Goal: Task Accomplishment & Management: Manage account settings

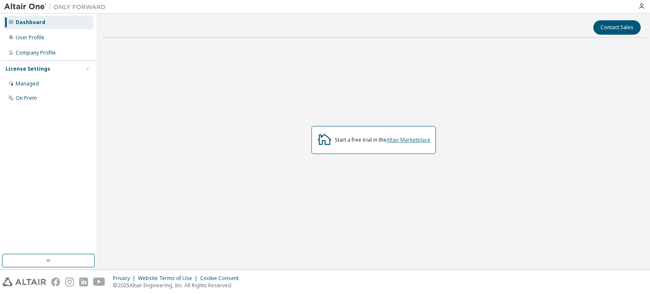
click at [414, 141] on link "Altair Marketplace" at bounding box center [409, 139] width 44 height 7
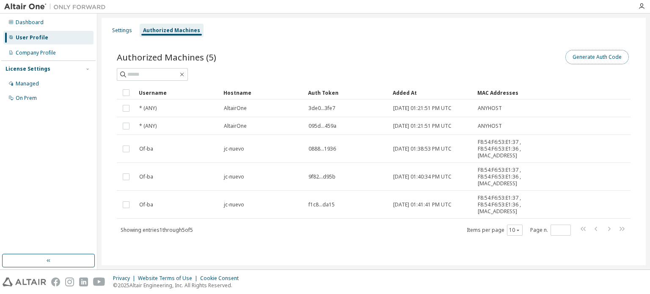
click at [596, 54] on button "Generate Auth Code" at bounding box center [598, 57] width 64 height 14
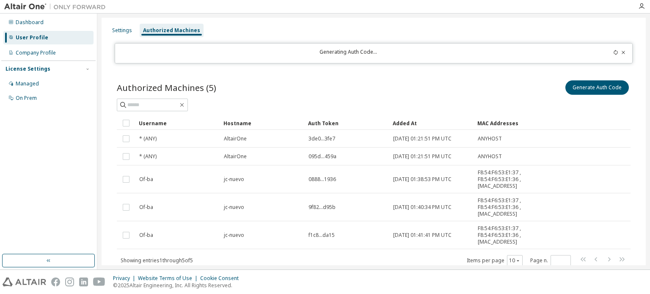
click at [614, 52] on icon at bounding box center [616, 52] width 5 height 5
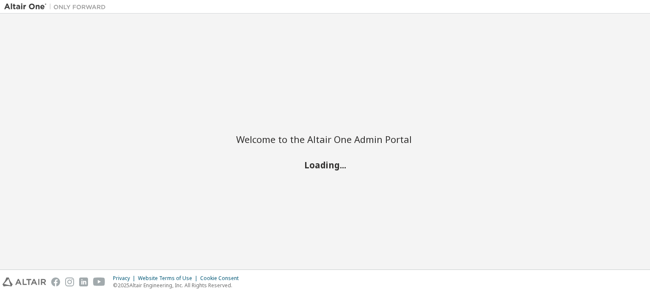
click at [611, 52] on div "Welcome to the Altair One Admin Portal Loading..." at bounding box center [325, 142] width 642 height 248
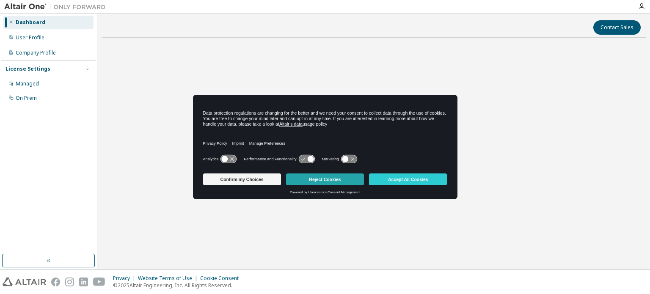
click at [344, 183] on button "Reject Cookies" at bounding box center [325, 180] width 78 height 12
